Goal: Navigation & Orientation: Find specific page/section

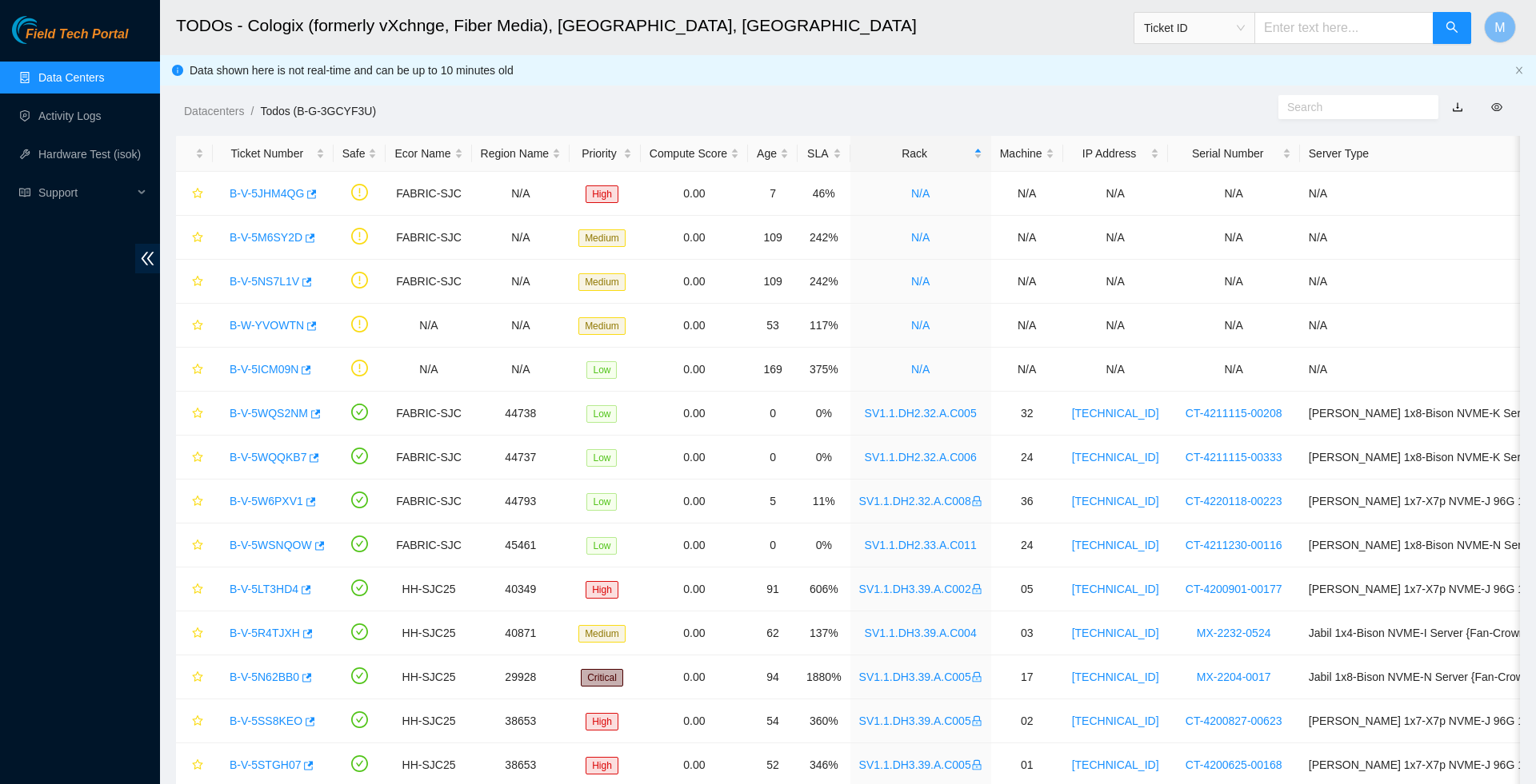
click at [109, 37] on span "Field Tech Portal" at bounding box center [77, 35] width 103 height 15
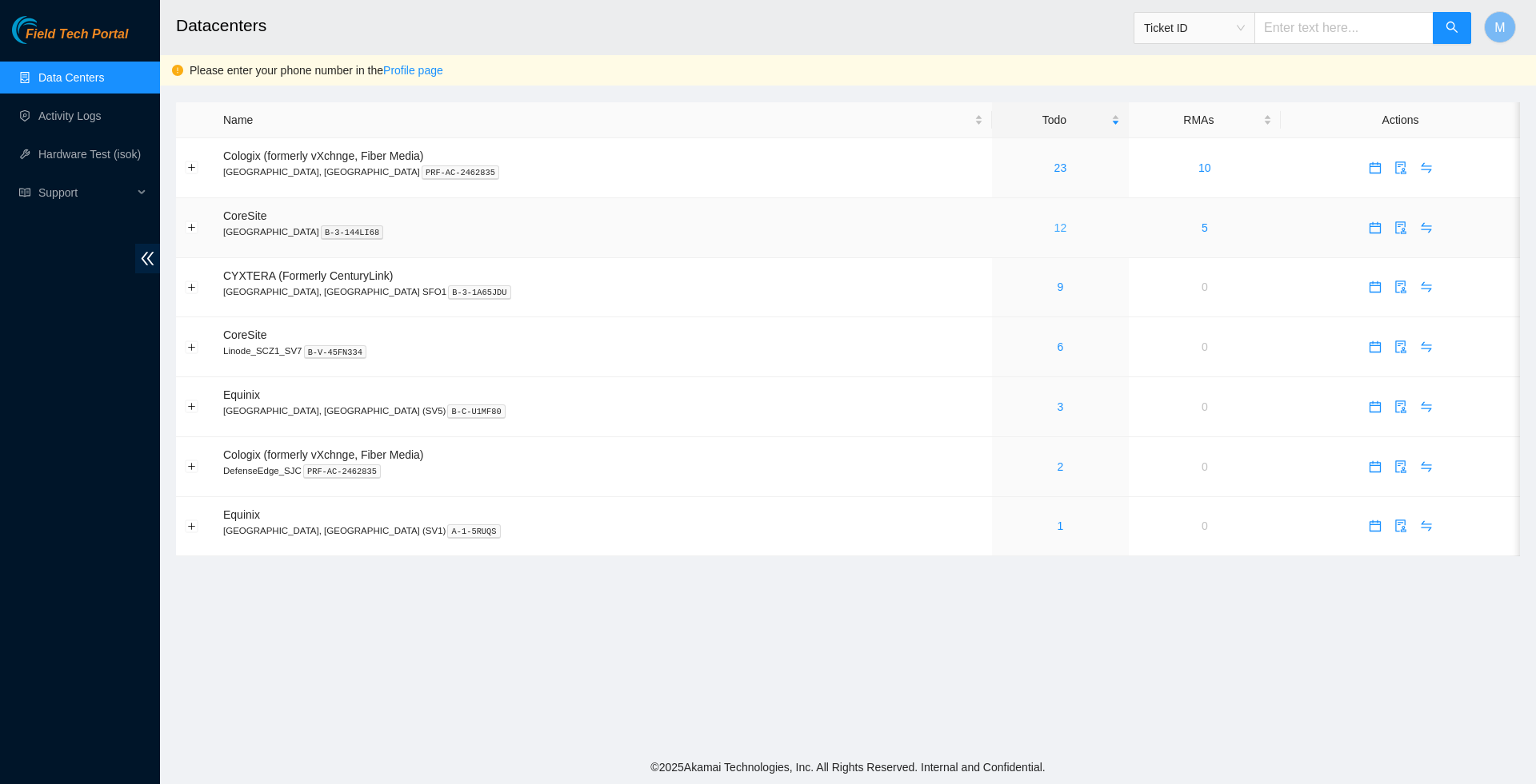
click at [1054, 229] on link "12" at bounding box center [1060, 228] width 13 height 13
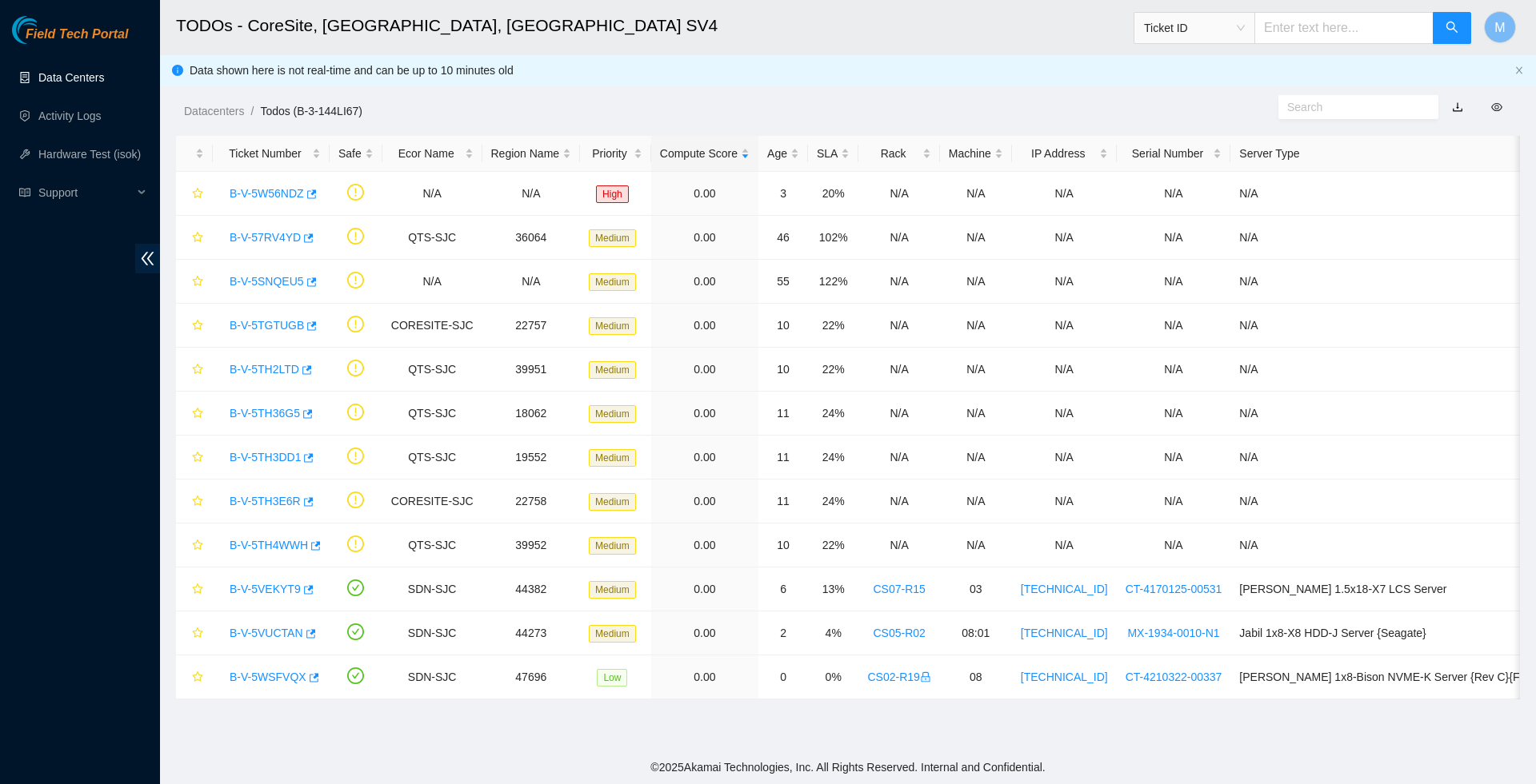
click at [66, 73] on link "Data Centers" at bounding box center [71, 77] width 66 height 13
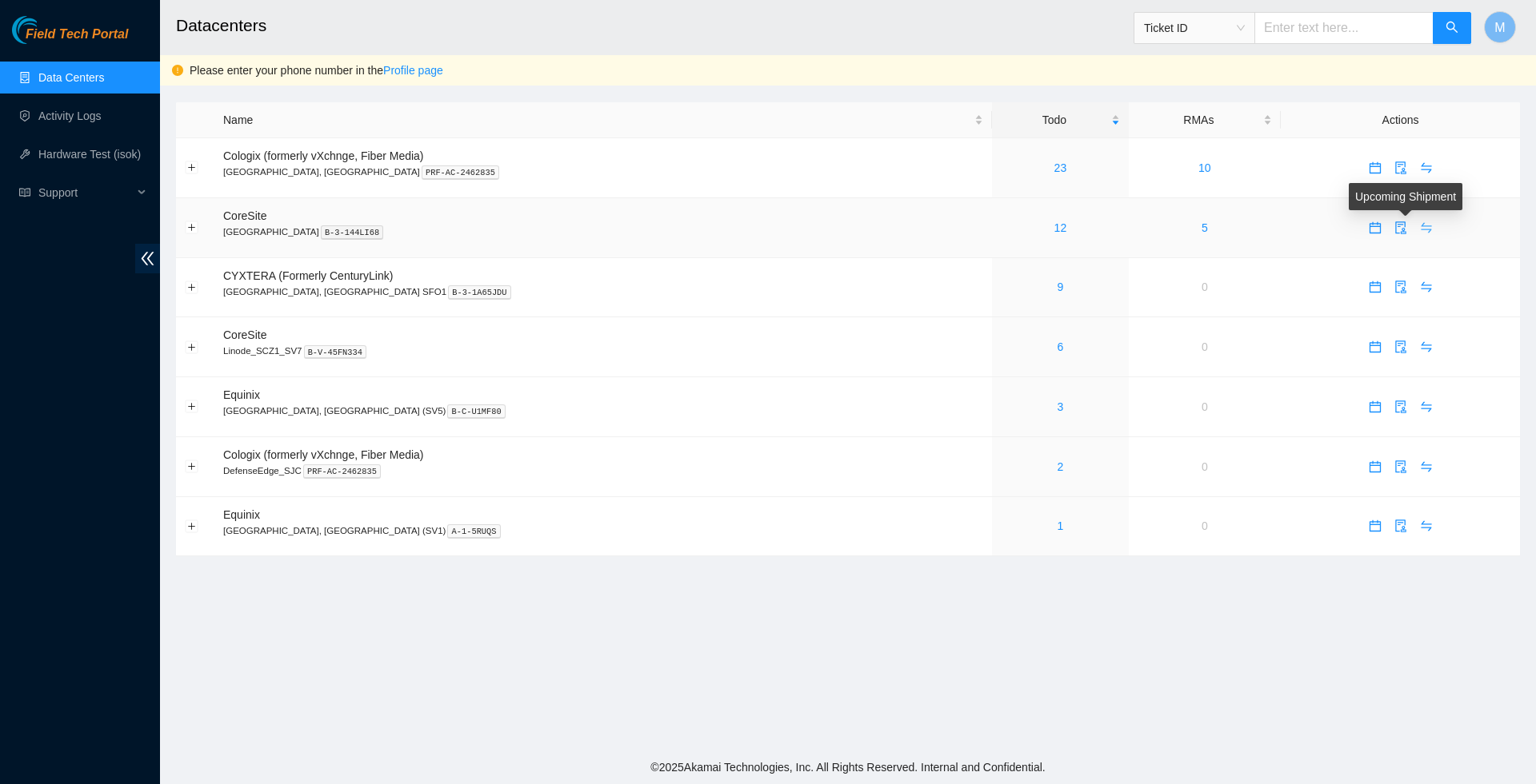
click at [1420, 232] on icon "swap" at bounding box center [1425, 227] width 10 height 10
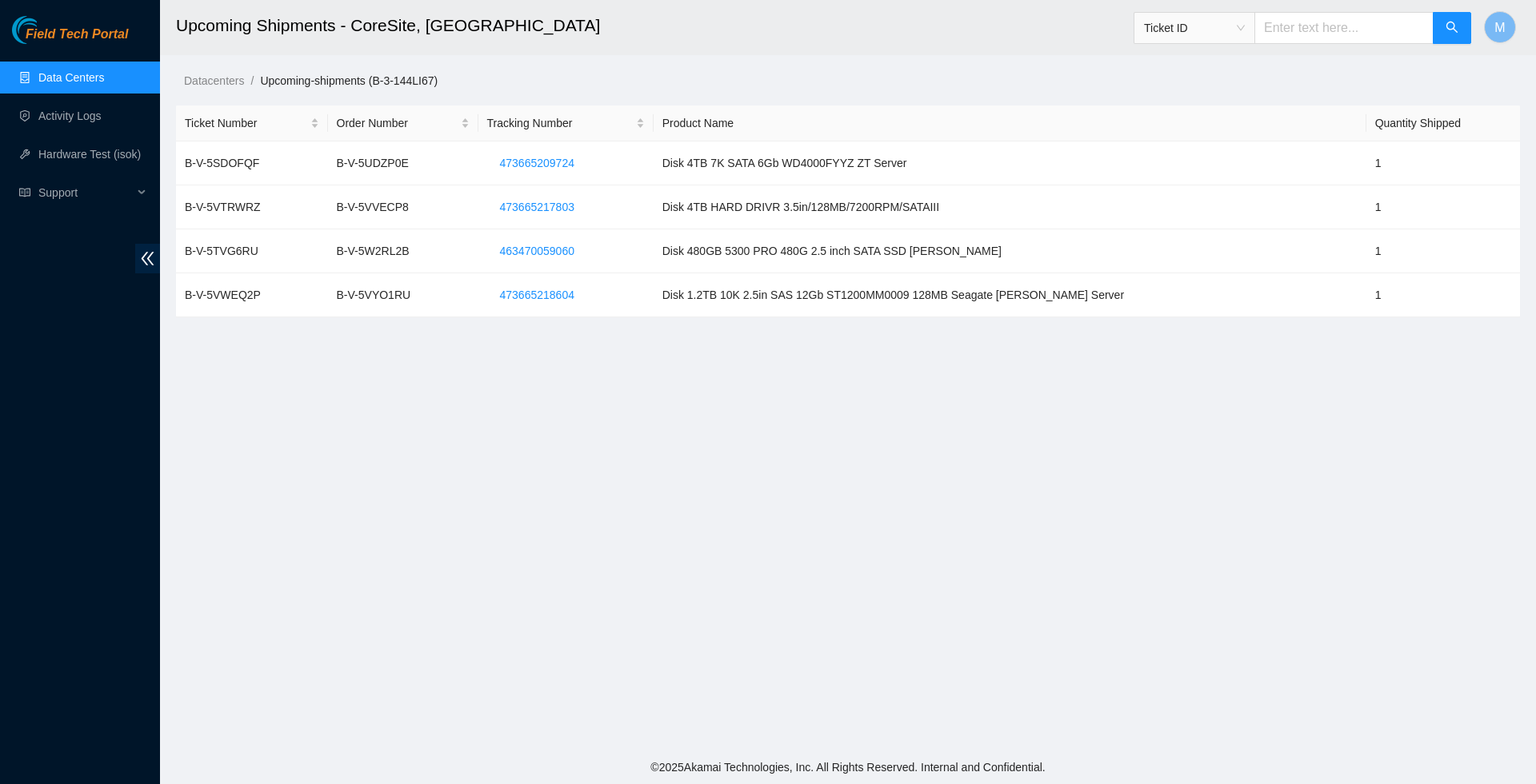
click at [81, 80] on link "Data Centers" at bounding box center [71, 77] width 66 height 13
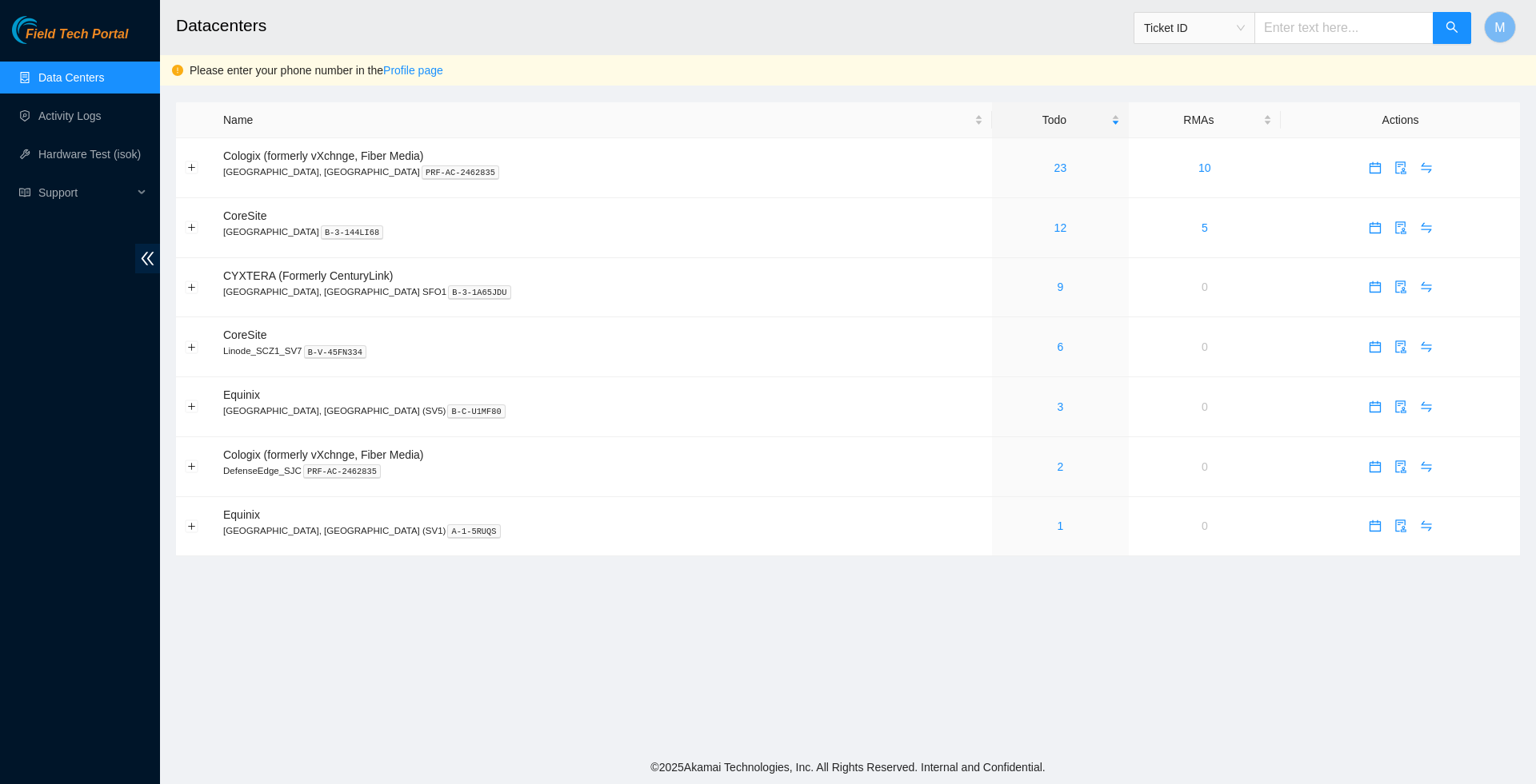
click at [1240, 27] on span "Ticket ID" at bounding box center [1194, 28] width 101 height 24
click at [1041, 97] on main "Datacenters Ticket ID M Please enter your phone number in the Profile page Name…" at bounding box center [848, 375] width 1376 height 751
click at [1420, 164] on icon "swap" at bounding box center [1426, 168] width 13 height 13
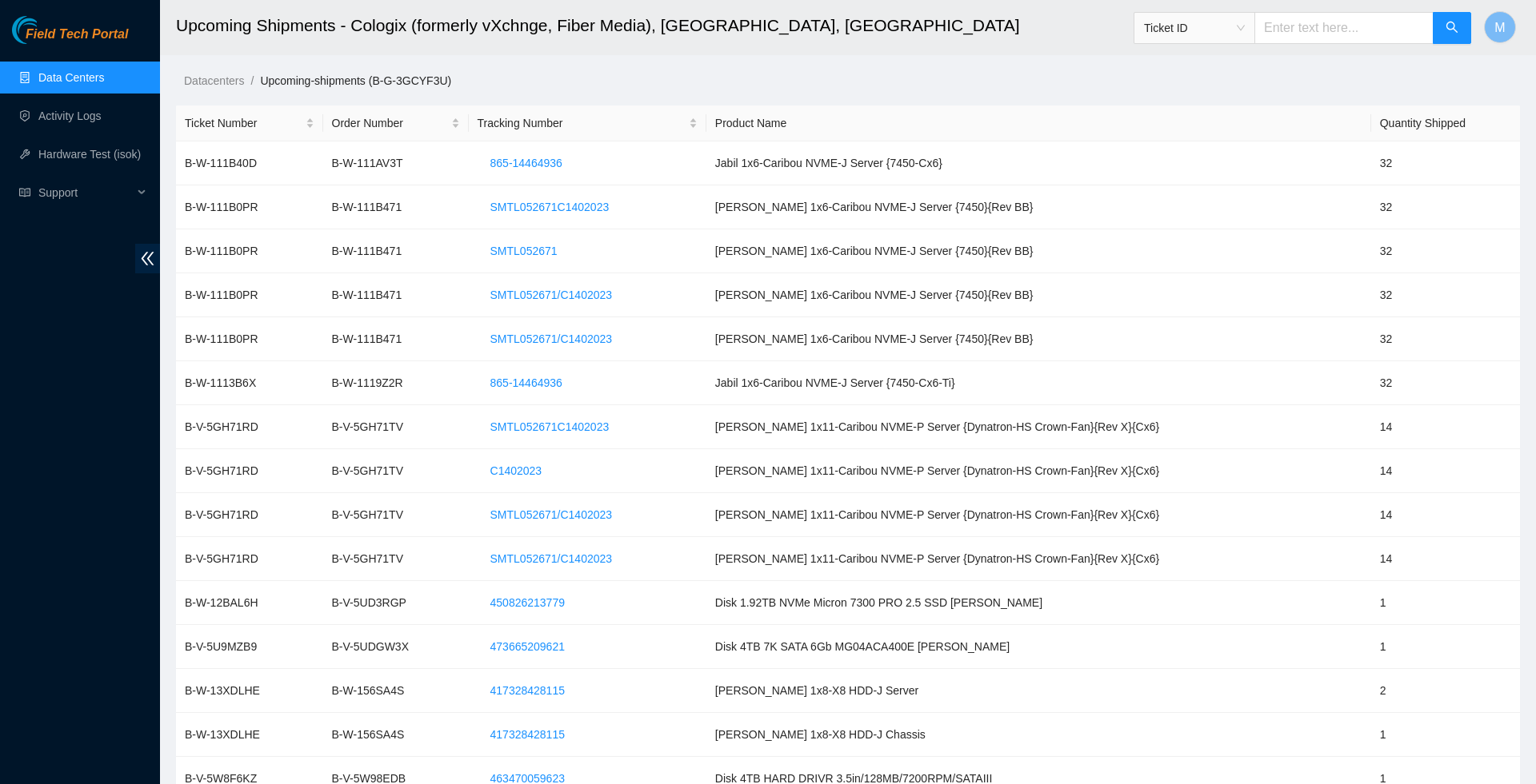
click at [61, 84] on link "Data Centers" at bounding box center [71, 77] width 66 height 13
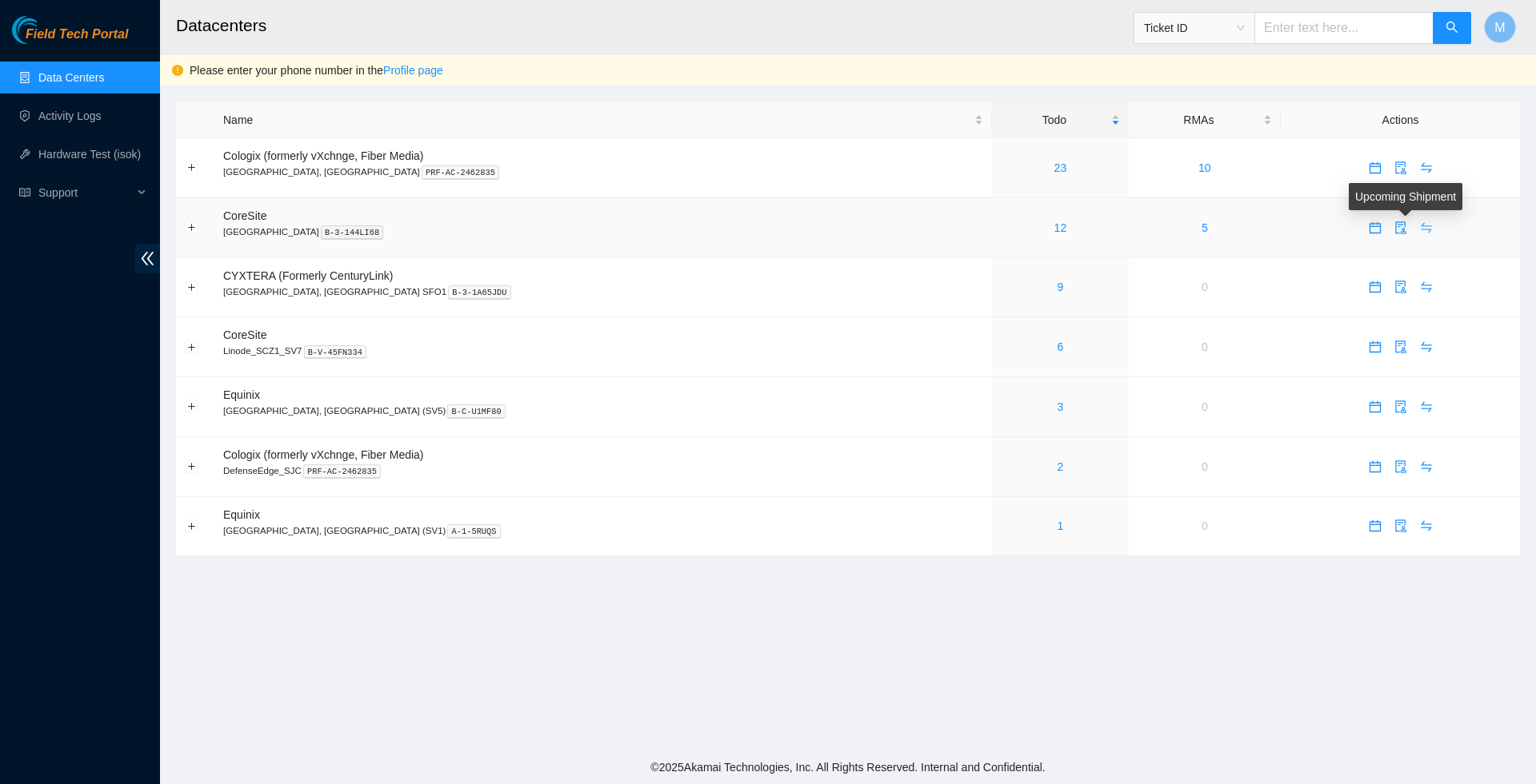
click at [1420, 232] on icon "swap" at bounding box center [1425, 227] width 10 height 10
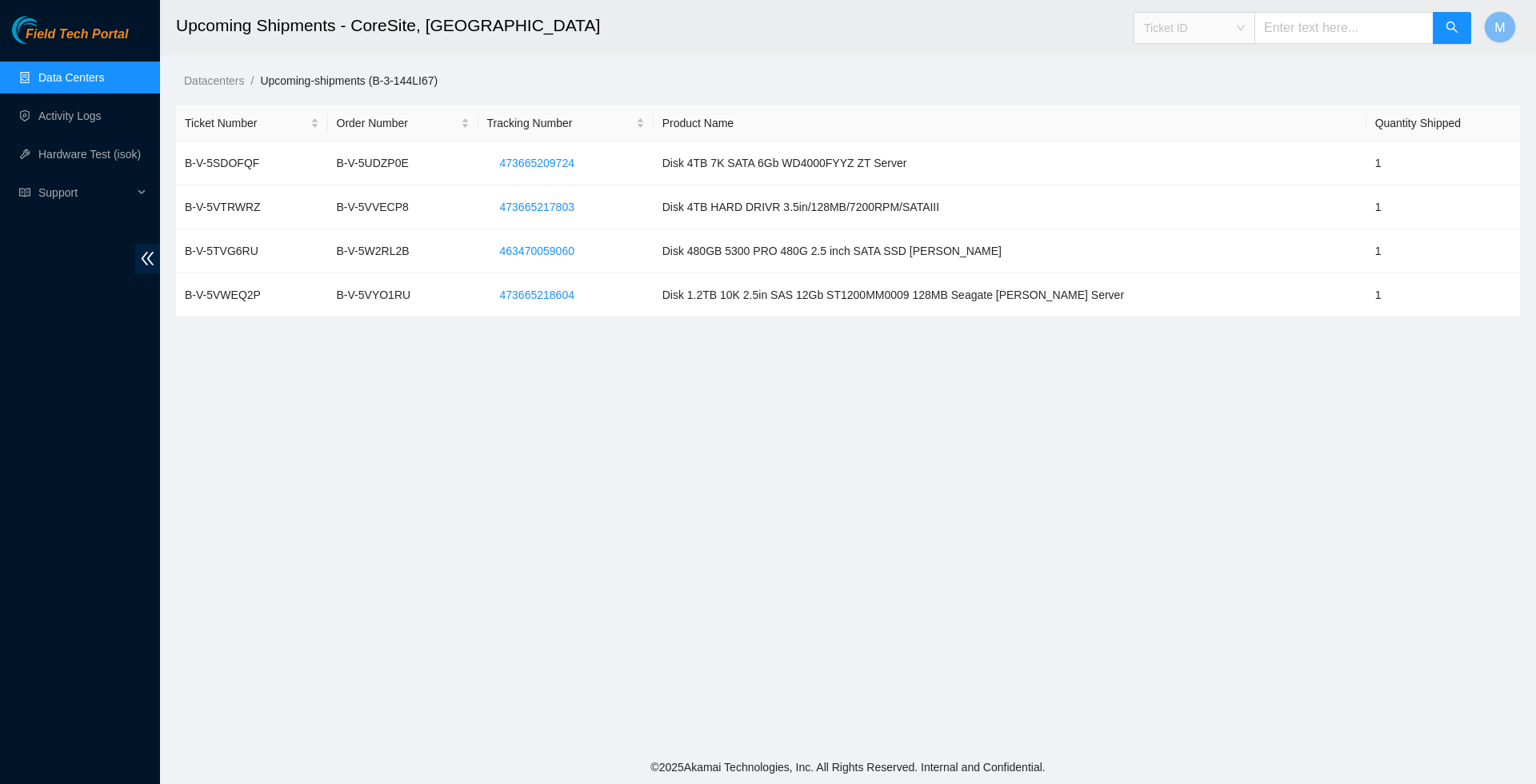
click at [1231, 30] on span "Ticket ID" at bounding box center [1194, 28] width 101 height 24
click at [813, 541] on main "Upcoming Shipments - CoreSite, Santa Clara, CA SV4 Ticket ID M Datacenters / Up…" at bounding box center [848, 375] width 1376 height 751
